Goal: Navigation & Orientation: Find specific page/section

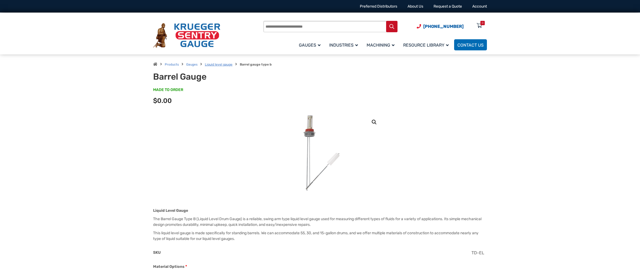
click at [216, 65] on link "Liquid level gauge" at bounding box center [219, 65] width 28 height 4
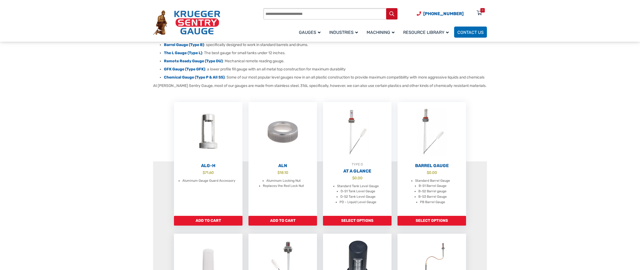
scroll to position [40, 0]
